Goal: Task Accomplishment & Management: Manage account settings

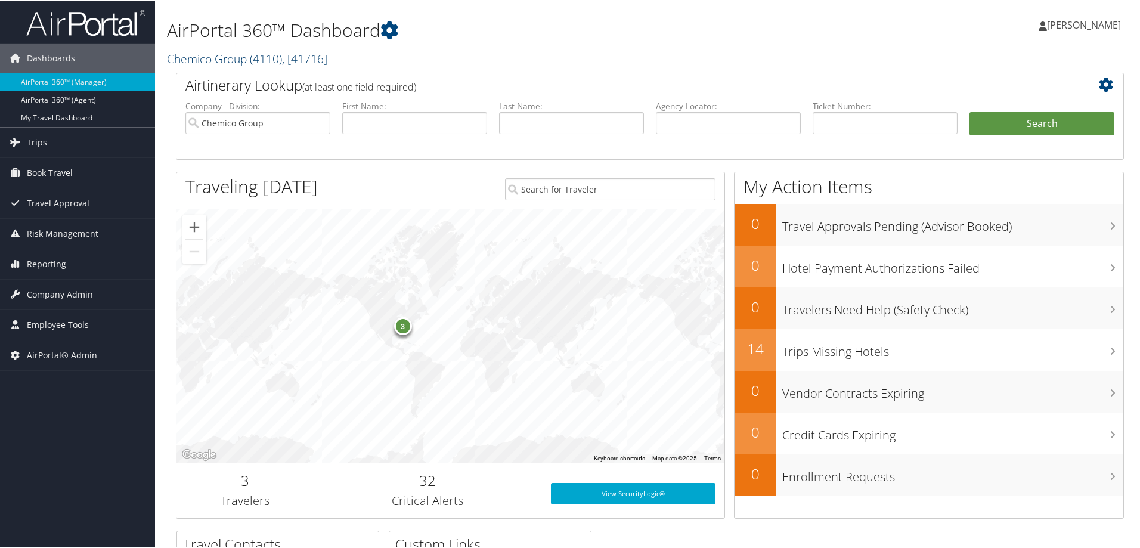
click at [233, 59] on link "Chemico Group ( 4110 ) , [ 41716 ]" at bounding box center [247, 58] width 160 height 16
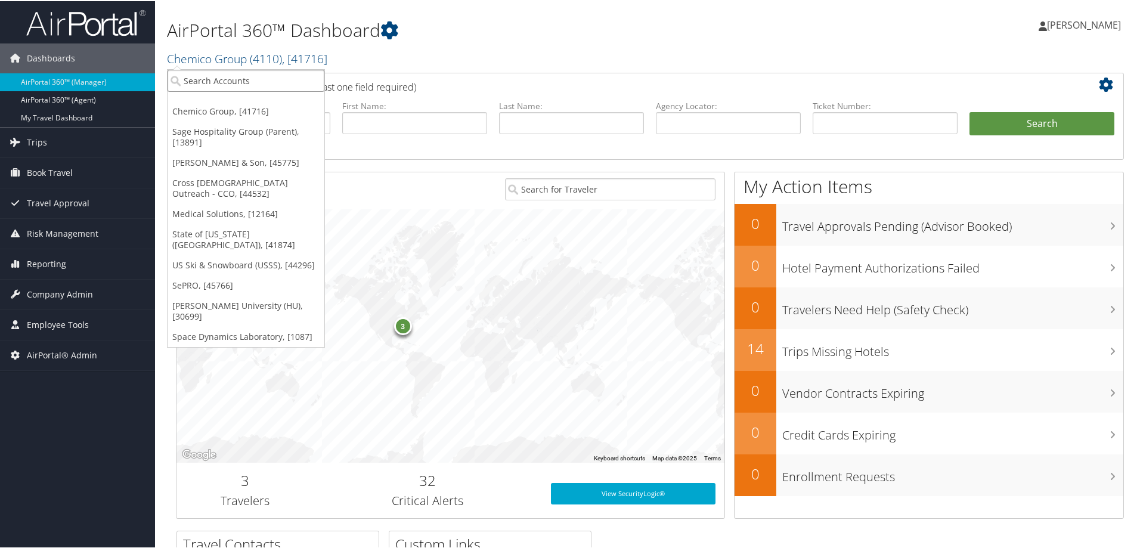
click at [229, 78] on input "search" at bounding box center [246, 80] width 157 height 22
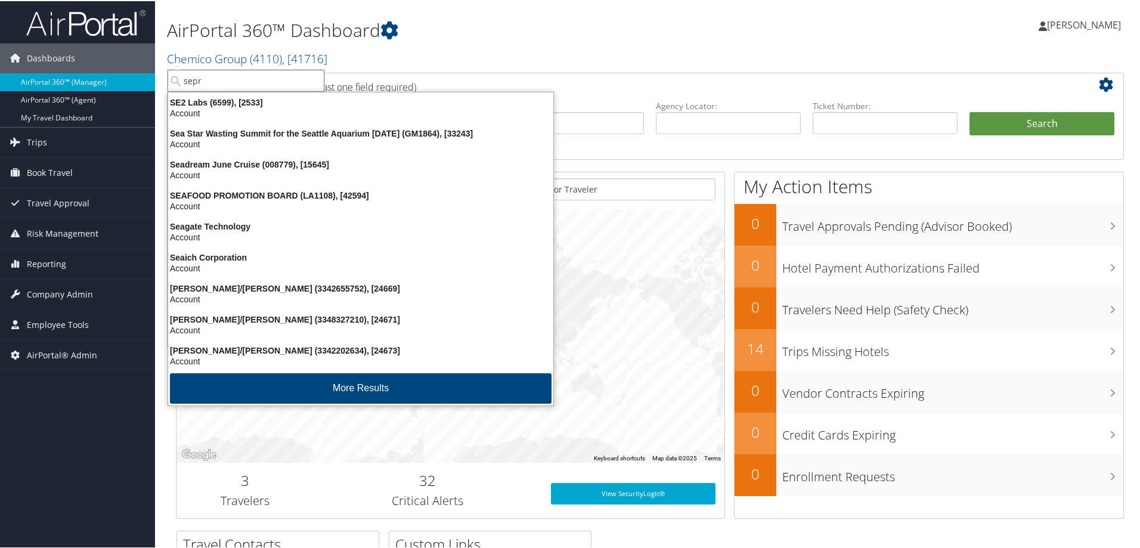
type input "sepro"
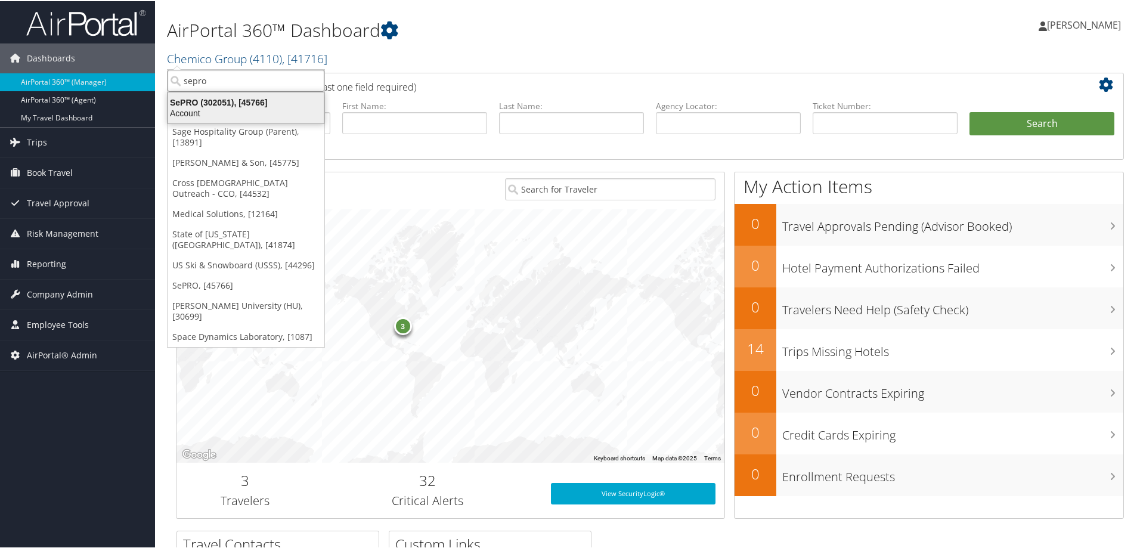
click at [229, 113] on div "Account" at bounding box center [246, 112] width 170 height 11
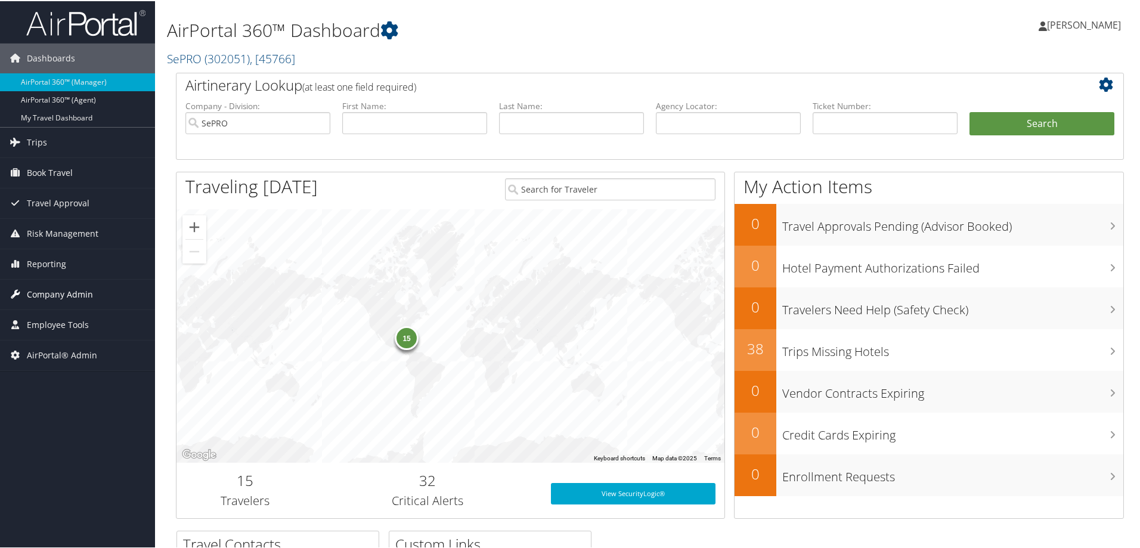
click at [57, 293] on span "Company Admin" at bounding box center [60, 294] width 66 height 30
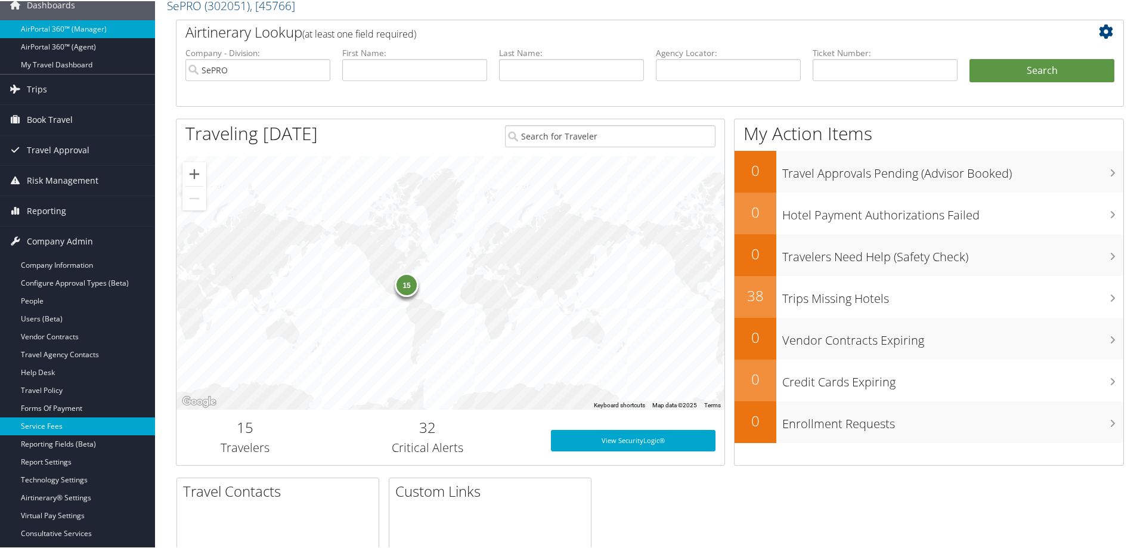
scroll to position [79, 0]
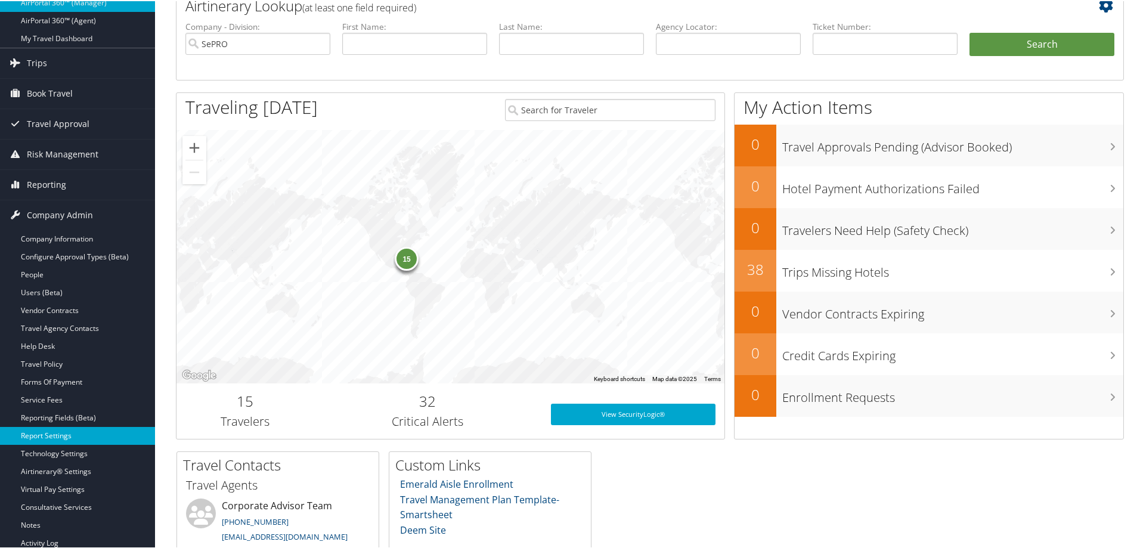
click at [61, 431] on link "Report Settings" at bounding box center [77, 435] width 155 height 18
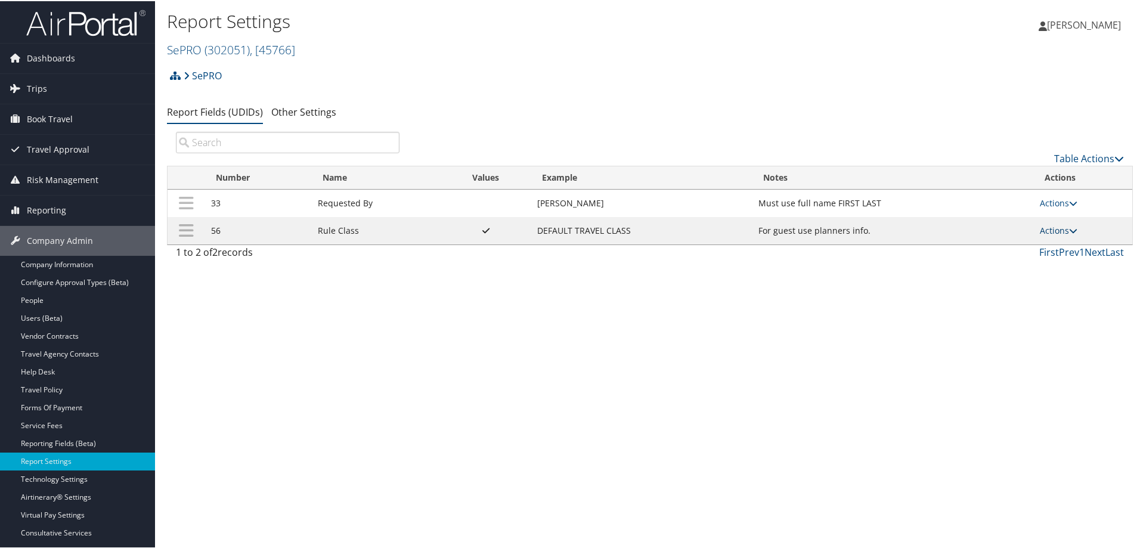
drag, startPoint x: 1048, startPoint y: 230, endPoint x: 1044, endPoint y: 234, distance: 6.3
click at [1049, 230] on link "Actions" at bounding box center [1059, 229] width 38 height 11
click at [1020, 252] on link "Update Report Field Values" at bounding box center [1008, 247] width 129 height 20
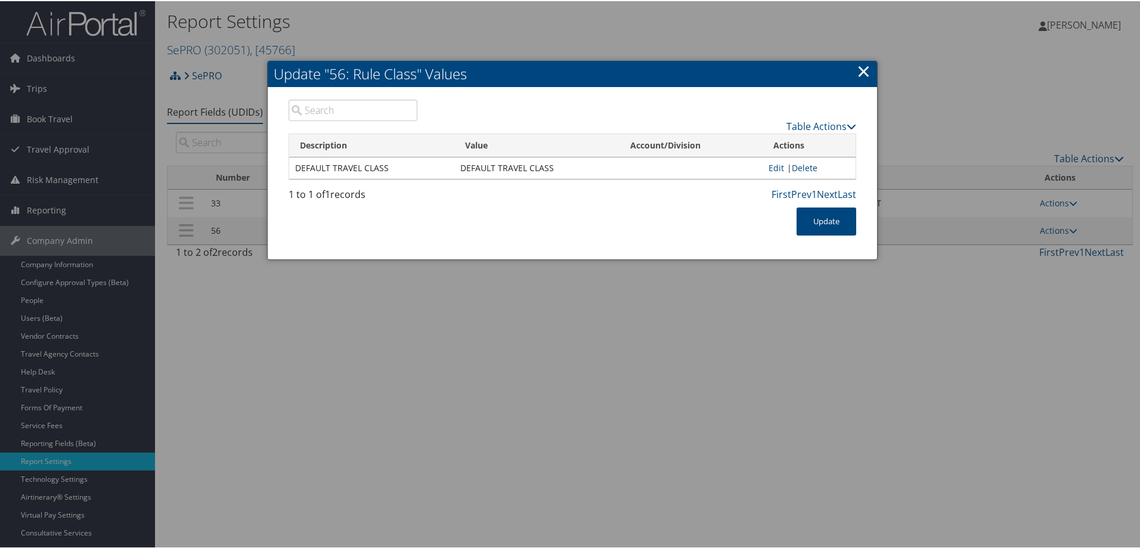
click at [860, 74] on link "×" at bounding box center [864, 70] width 14 height 24
